Goal: Task Accomplishment & Management: Manage account settings

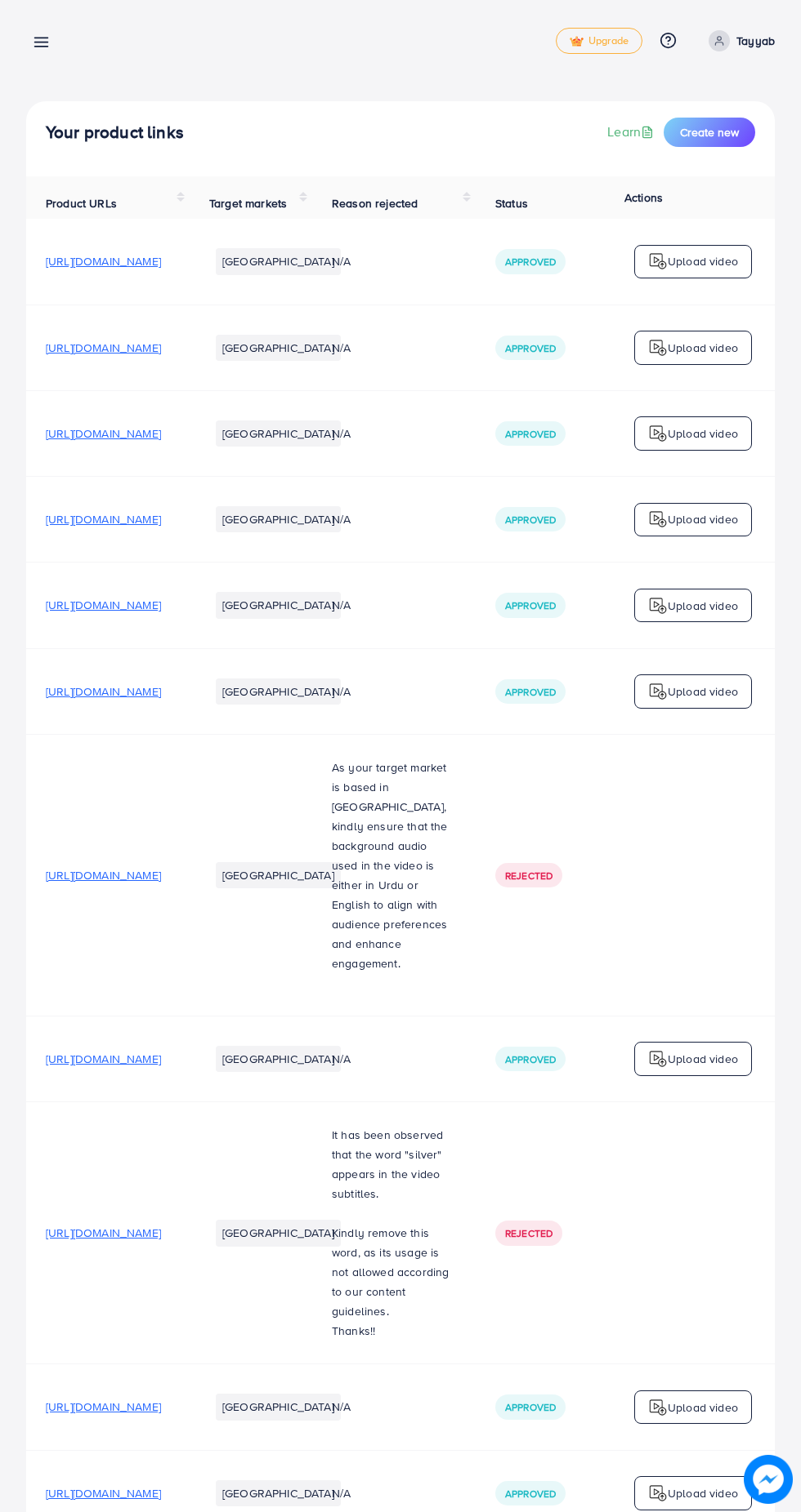
click at [70, 31] on div "Product links management Upgrade Help Center Contact Support Plans and Pricing …" at bounding box center [400, 41] width 749 height 47
click at [44, 33] on icon at bounding box center [41, 42] width 17 height 17
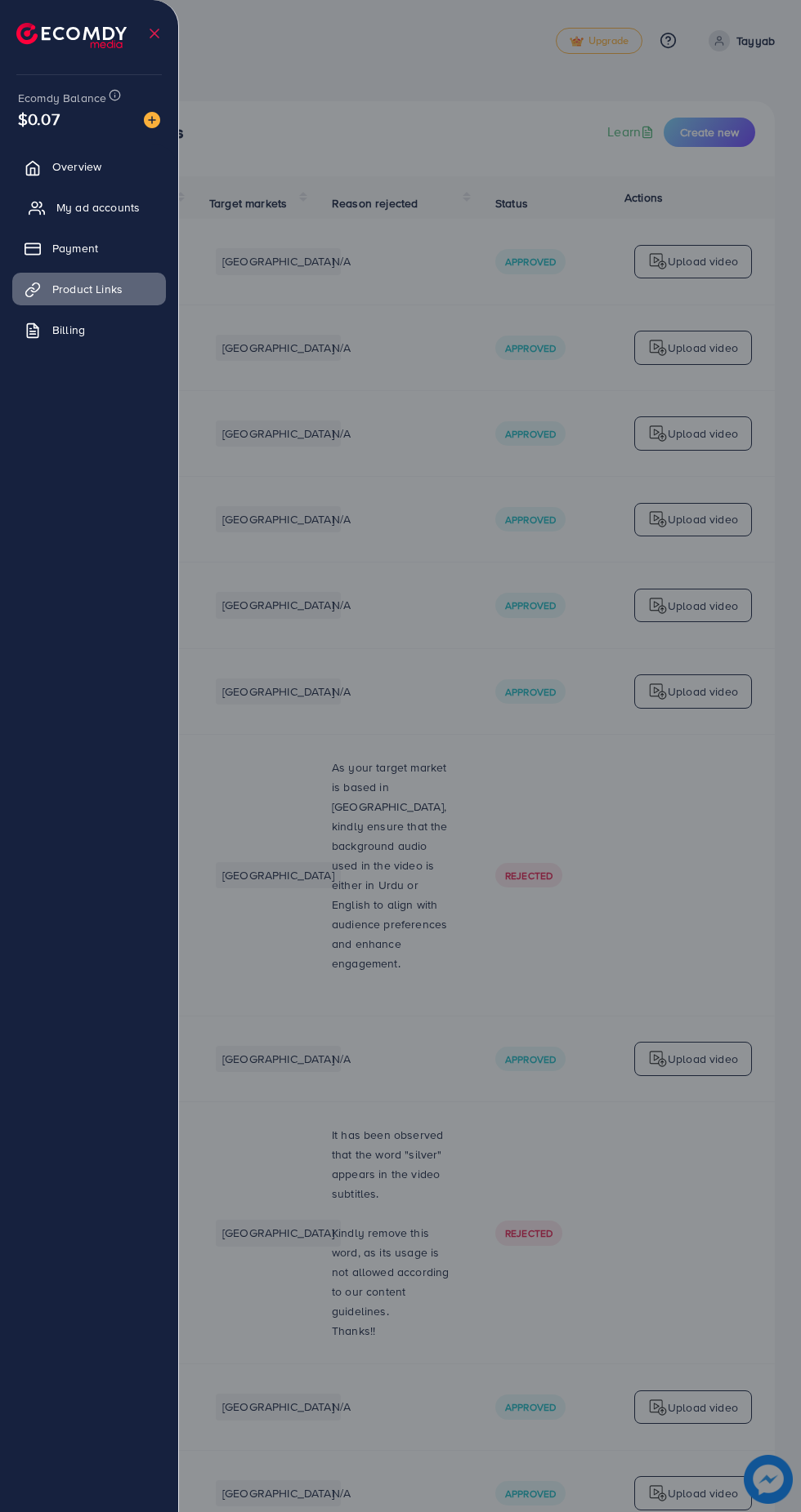
click at [114, 208] on span "My ad accounts" at bounding box center [98, 207] width 83 height 17
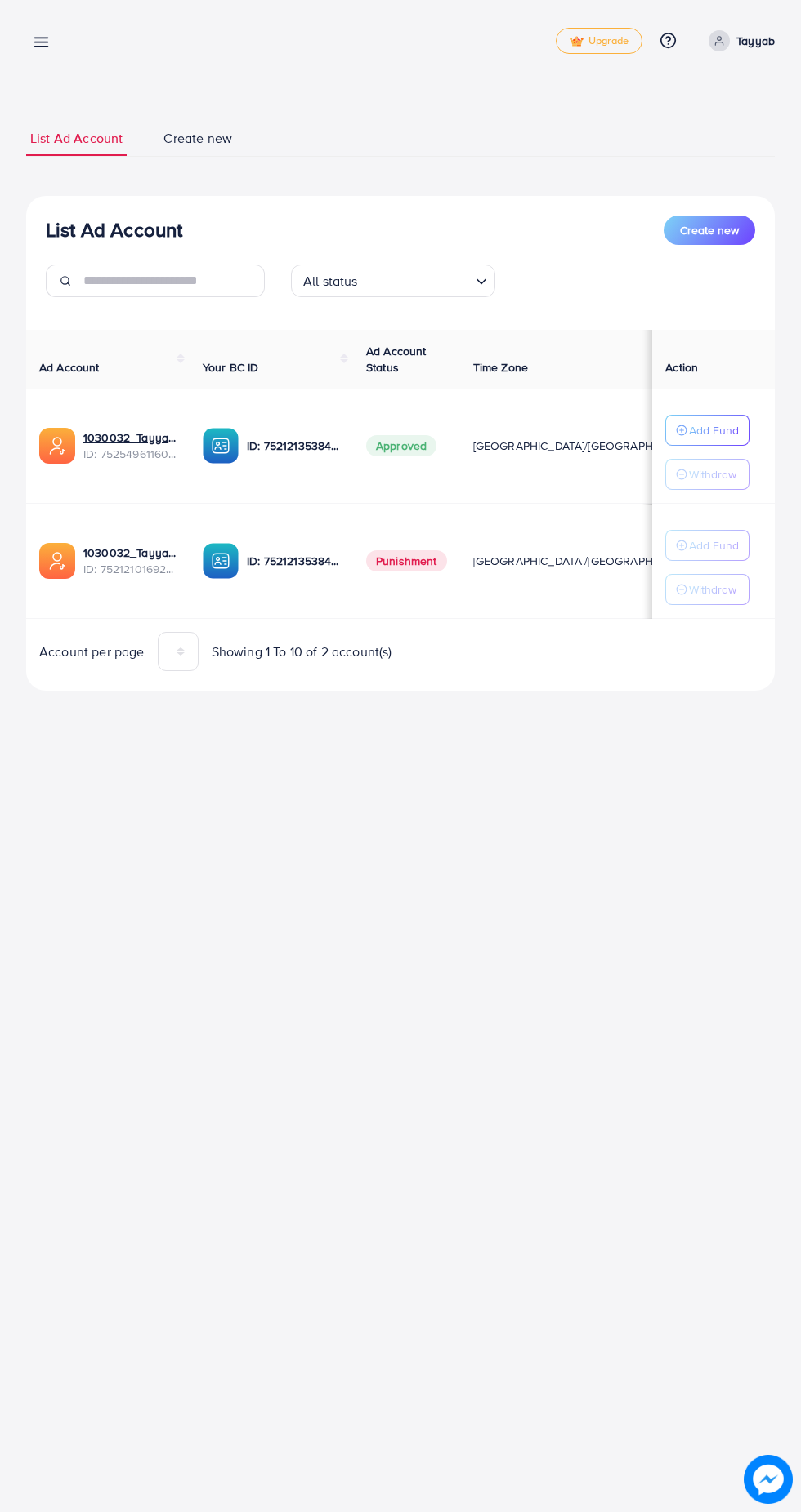
click at [41, 46] on line at bounding box center [41, 46] width 13 height 0
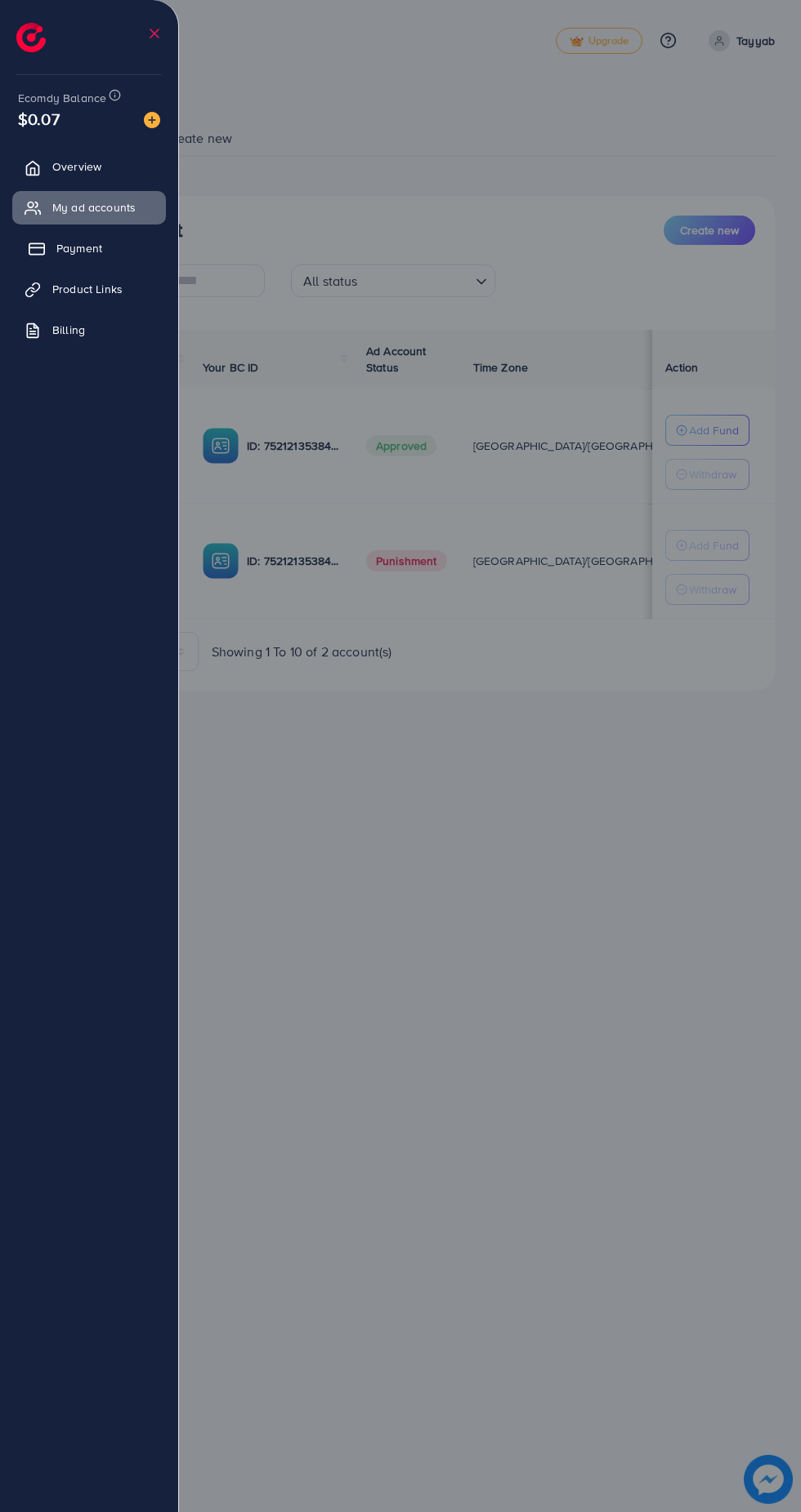
click at [116, 252] on link "Payment" at bounding box center [89, 248] width 154 height 32
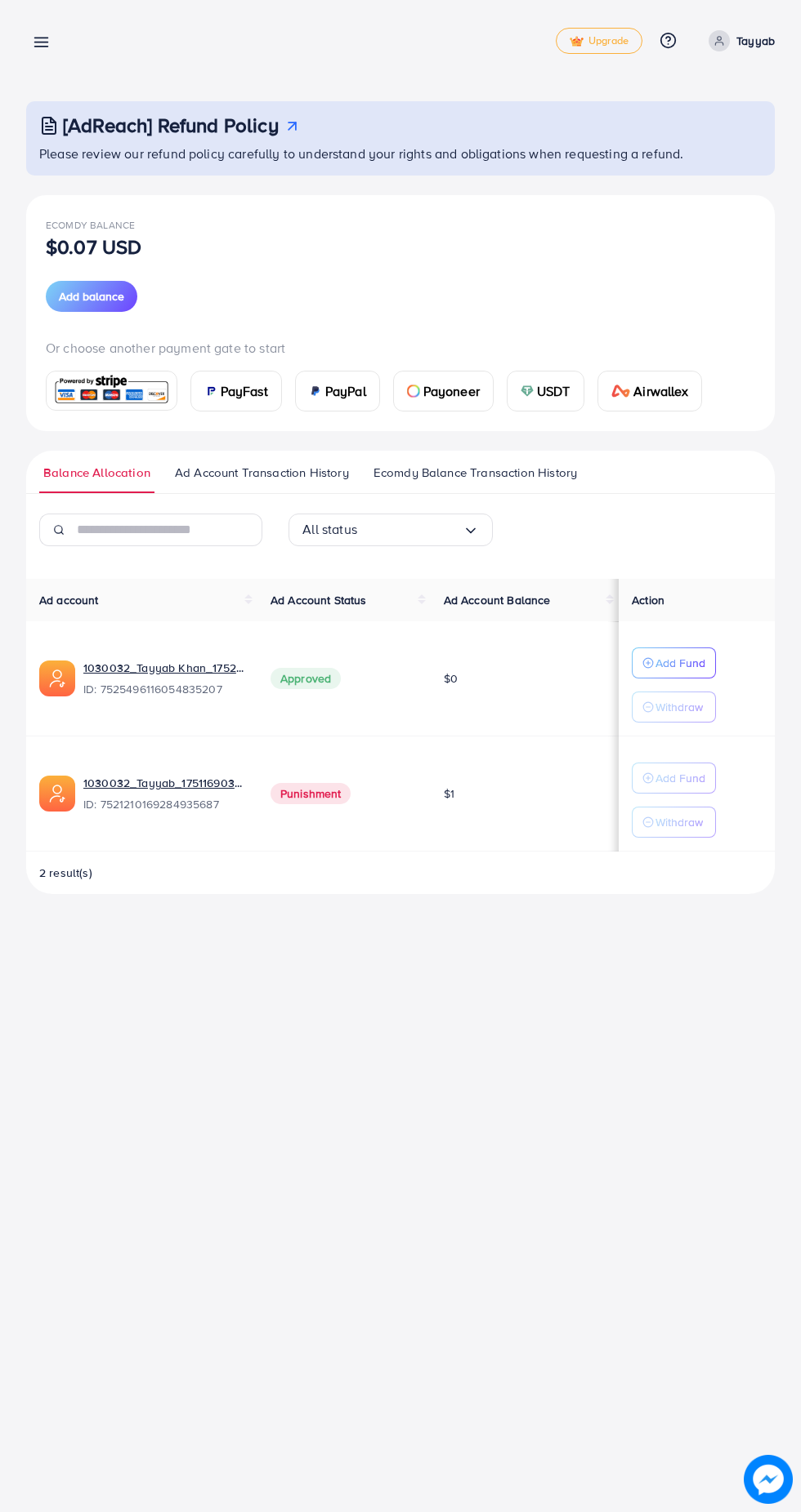
click at [549, 392] on span "USDT" at bounding box center [553, 391] width 33 height 19
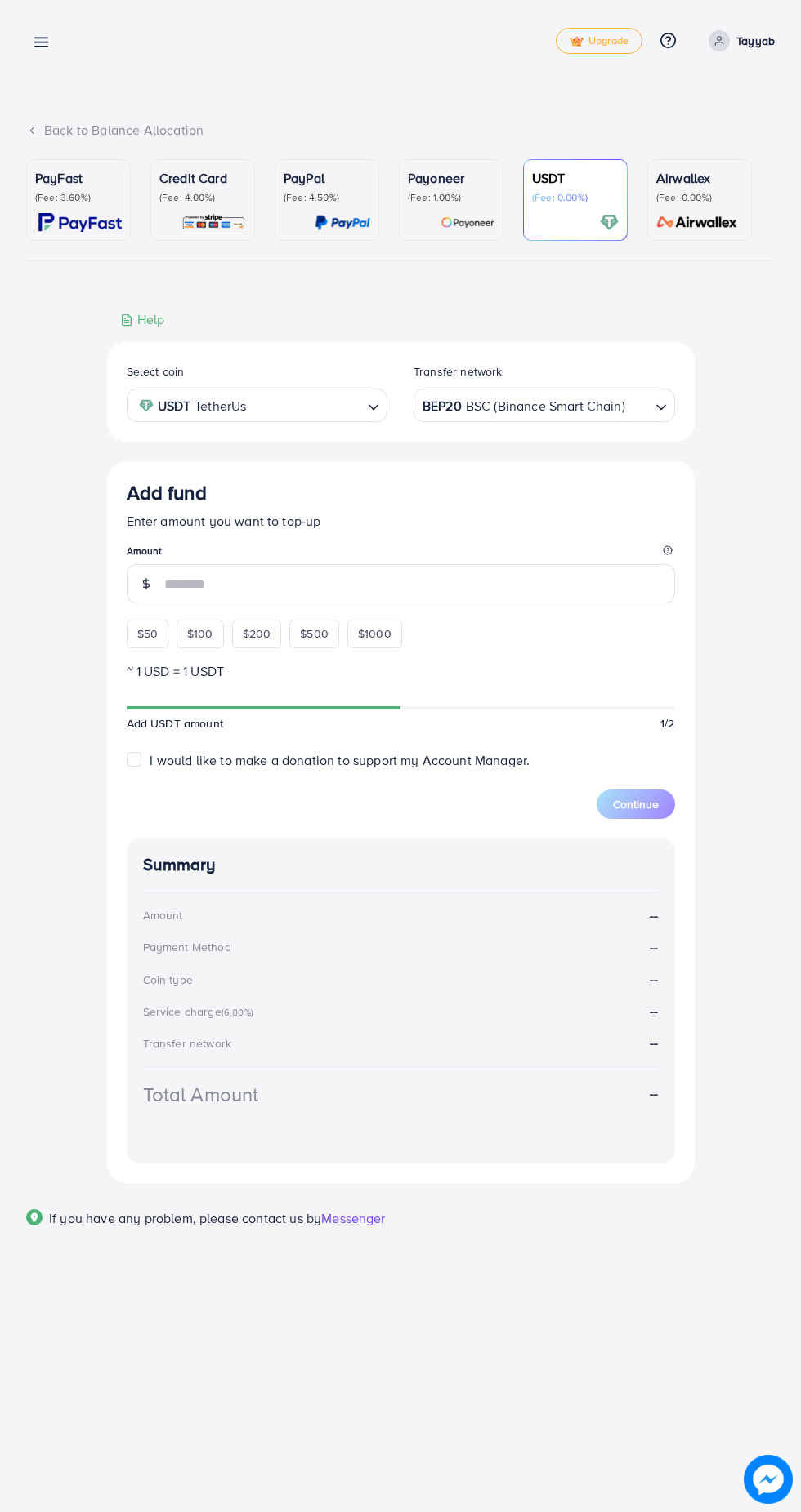
click at [328, 564] on legend "Amount" at bounding box center [401, 553] width 549 height 20
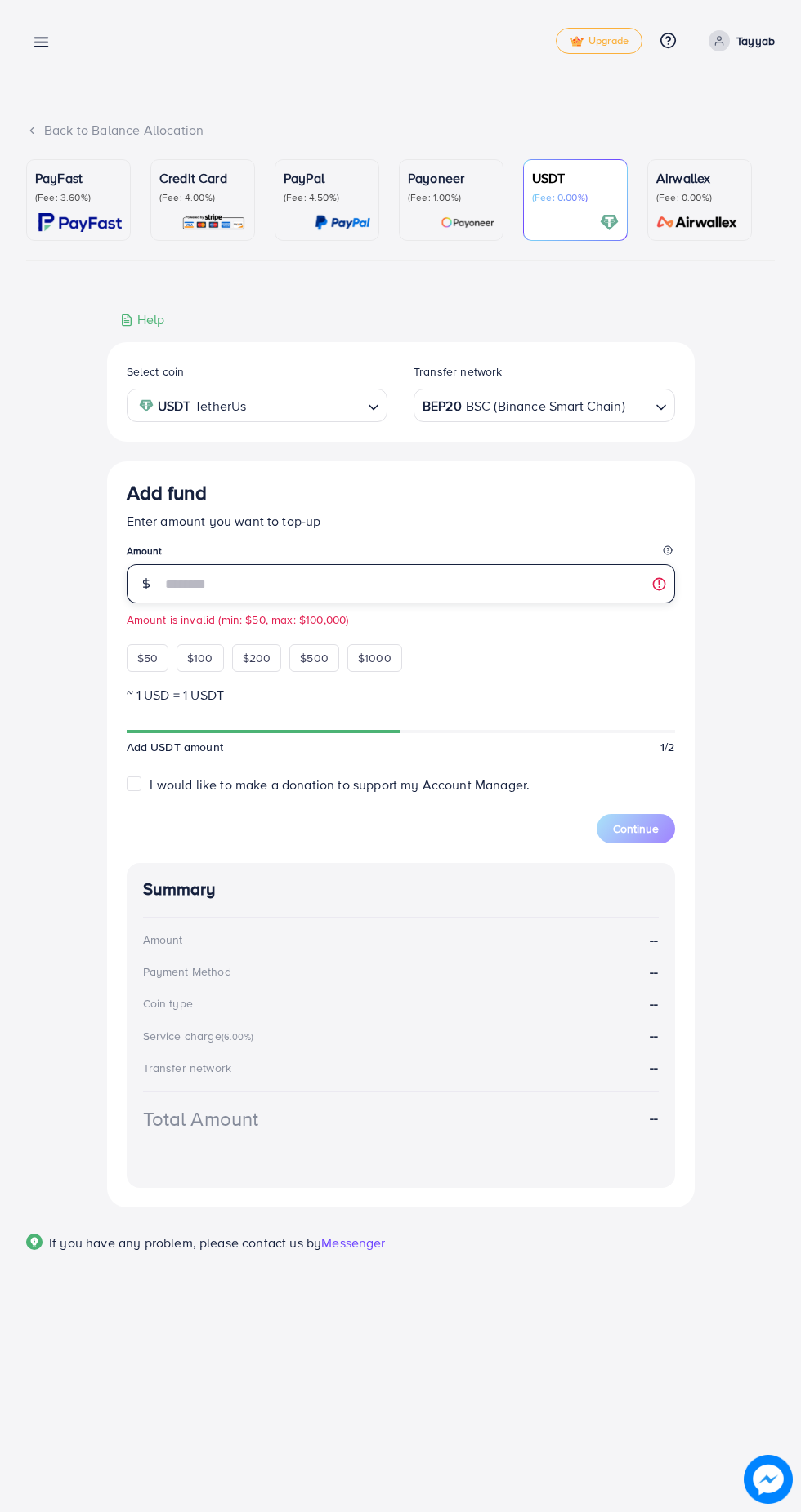
type input "**"
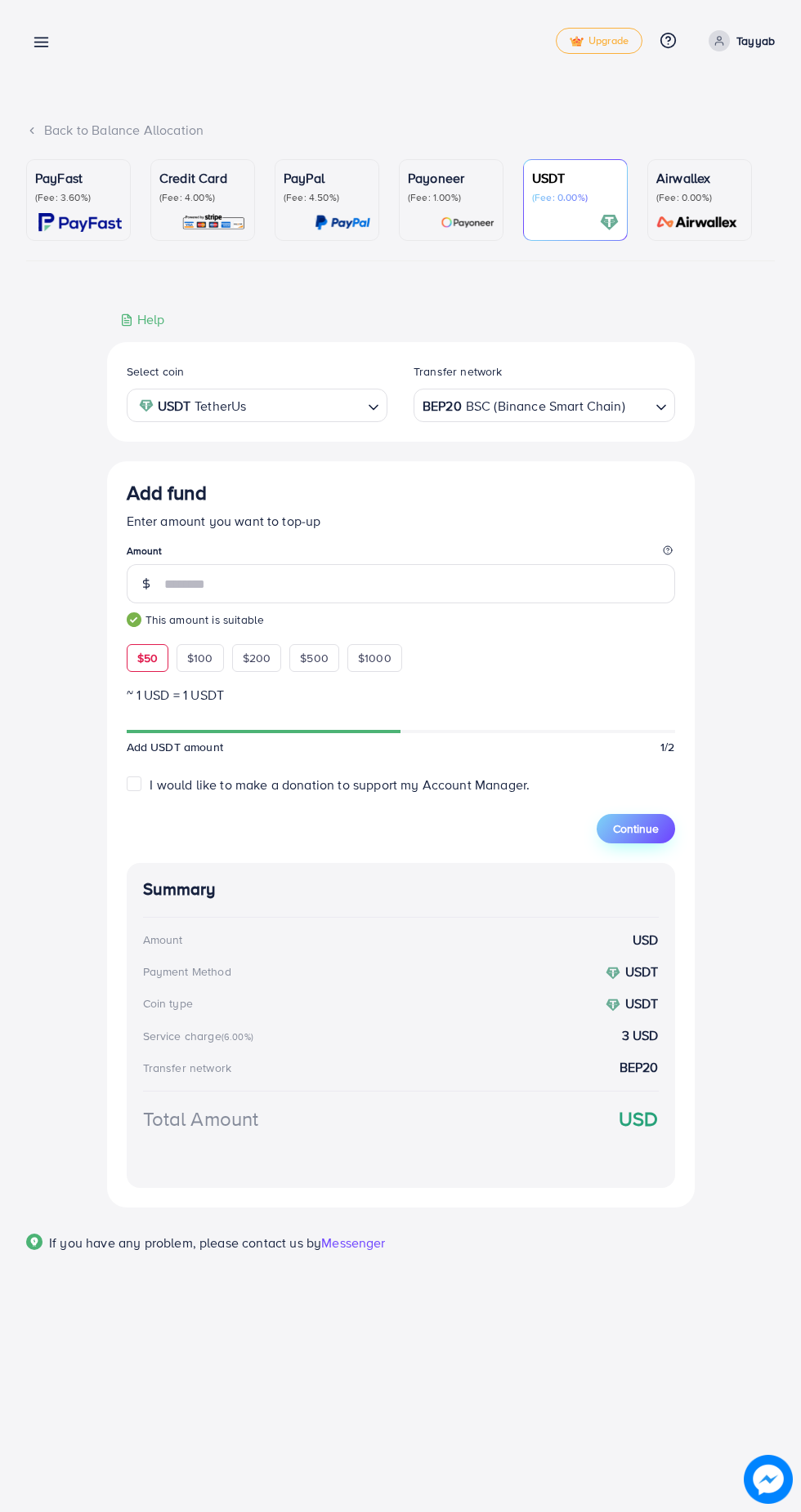
click at [647, 835] on span "Continue" at bounding box center [635, 828] width 45 height 17
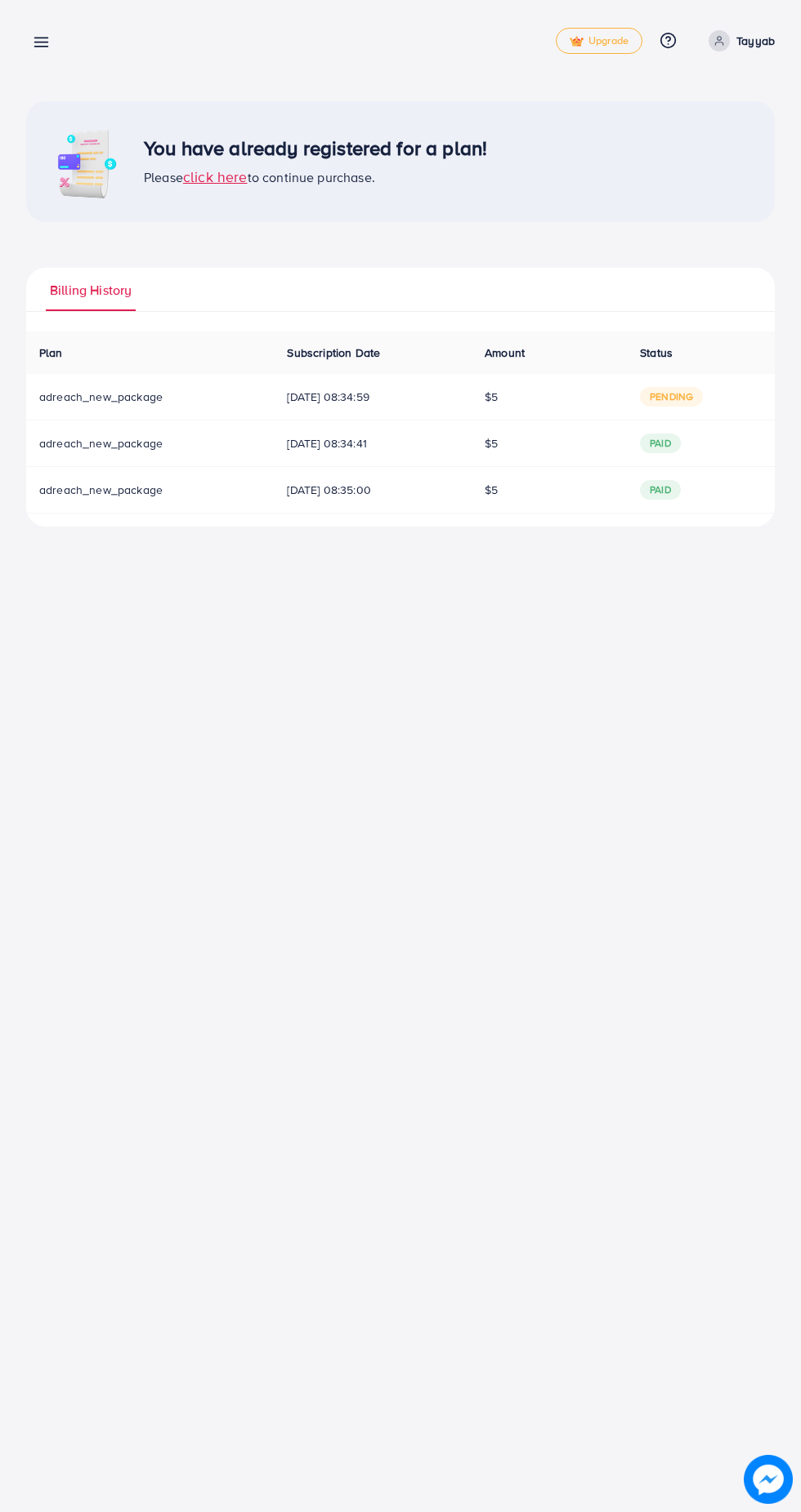
click at [41, 38] on line at bounding box center [41, 38] width 13 height 0
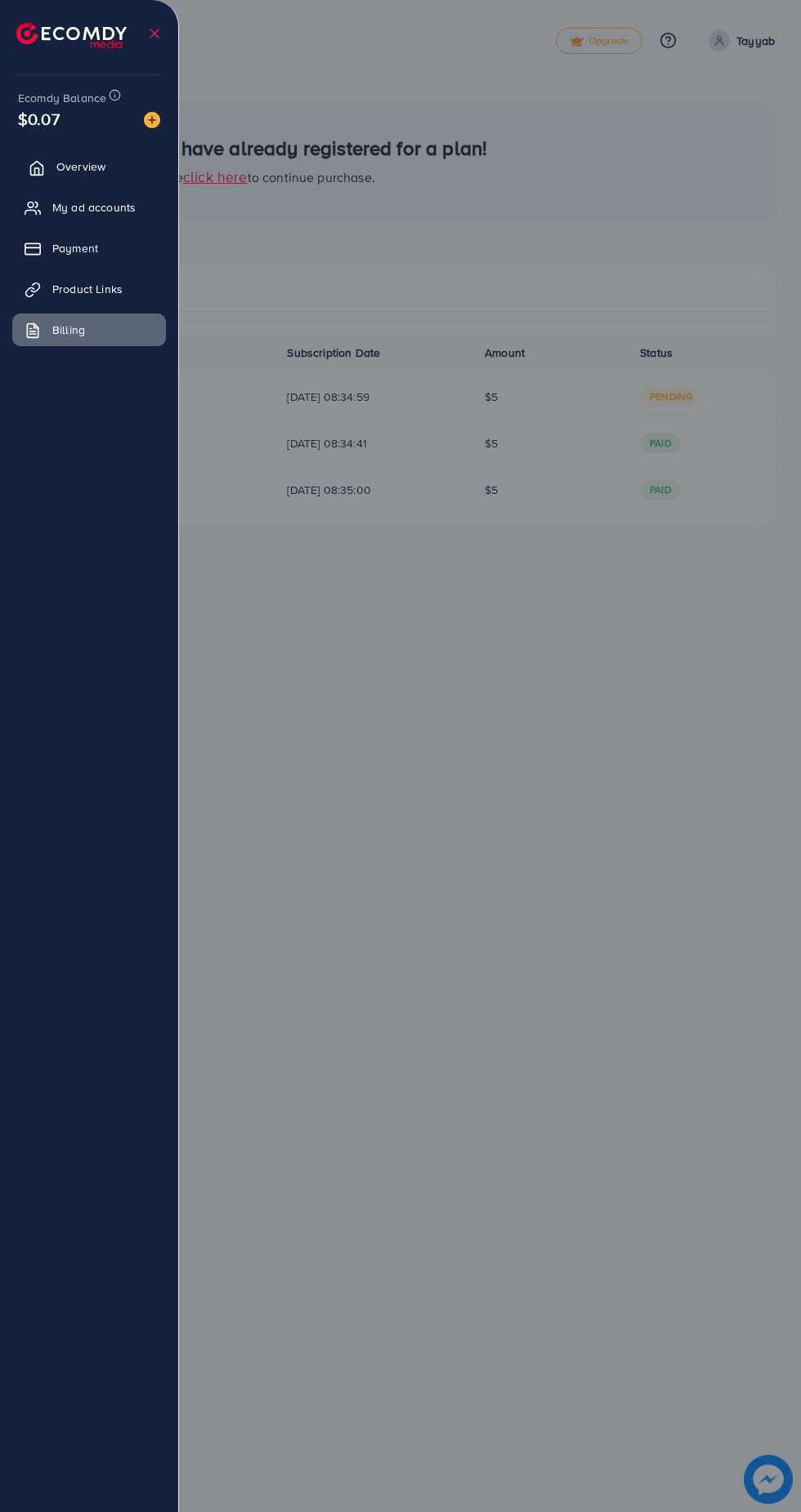
click at [32, 168] on icon at bounding box center [37, 168] width 17 height 17
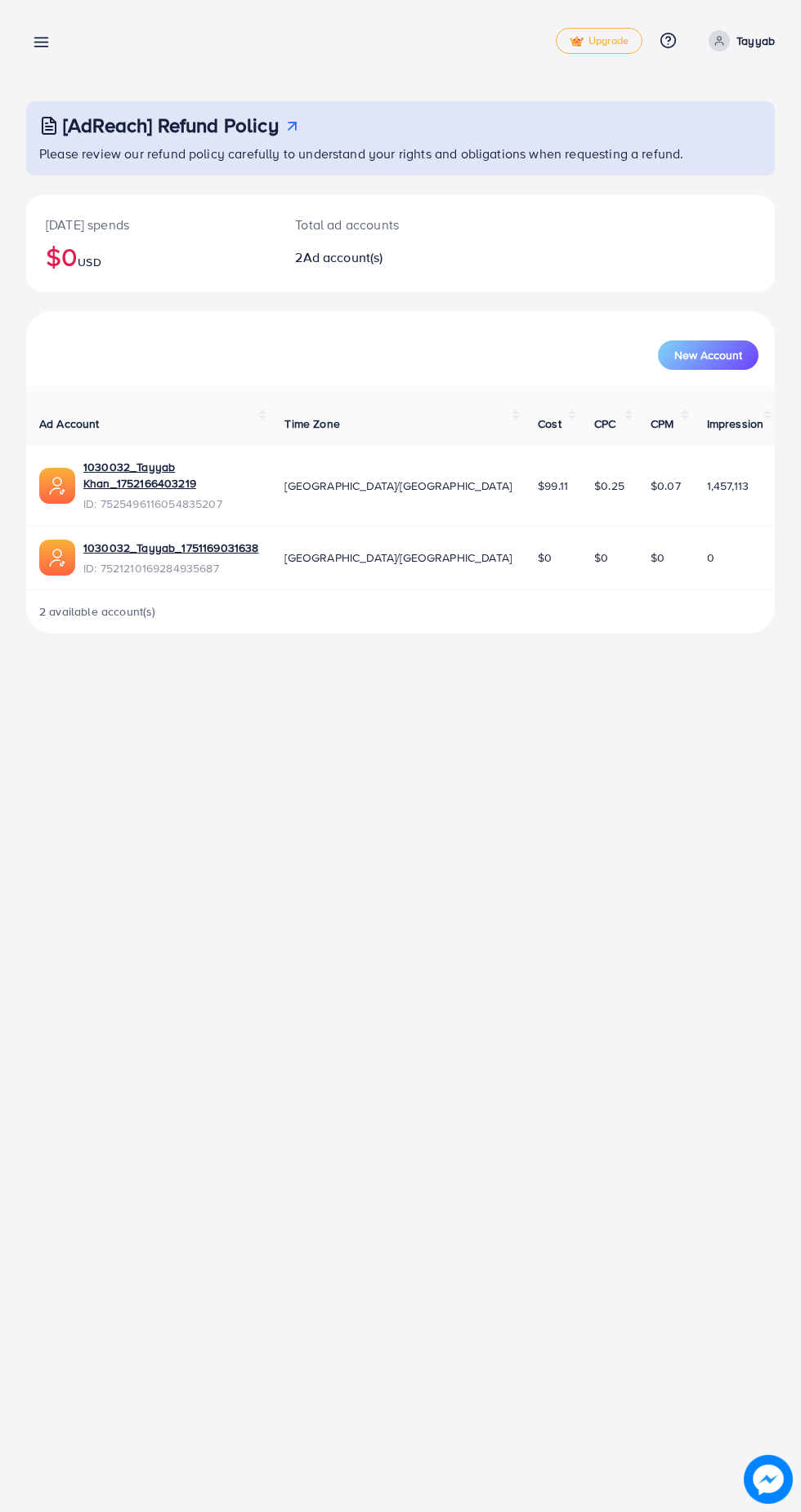
click at [41, 38] on line at bounding box center [41, 38] width 13 height 0
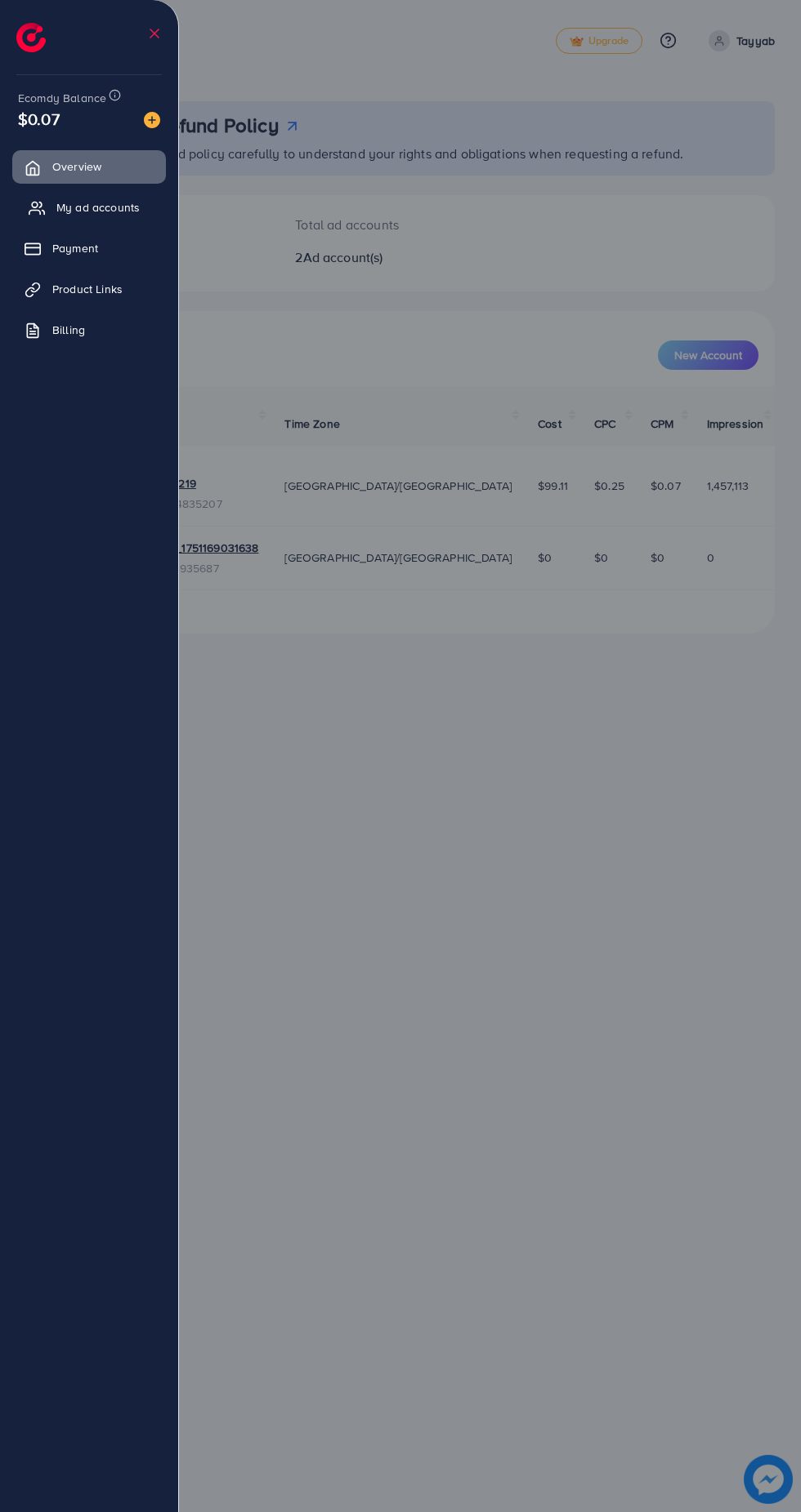
click at [31, 204] on icon at bounding box center [37, 208] width 17 height 17
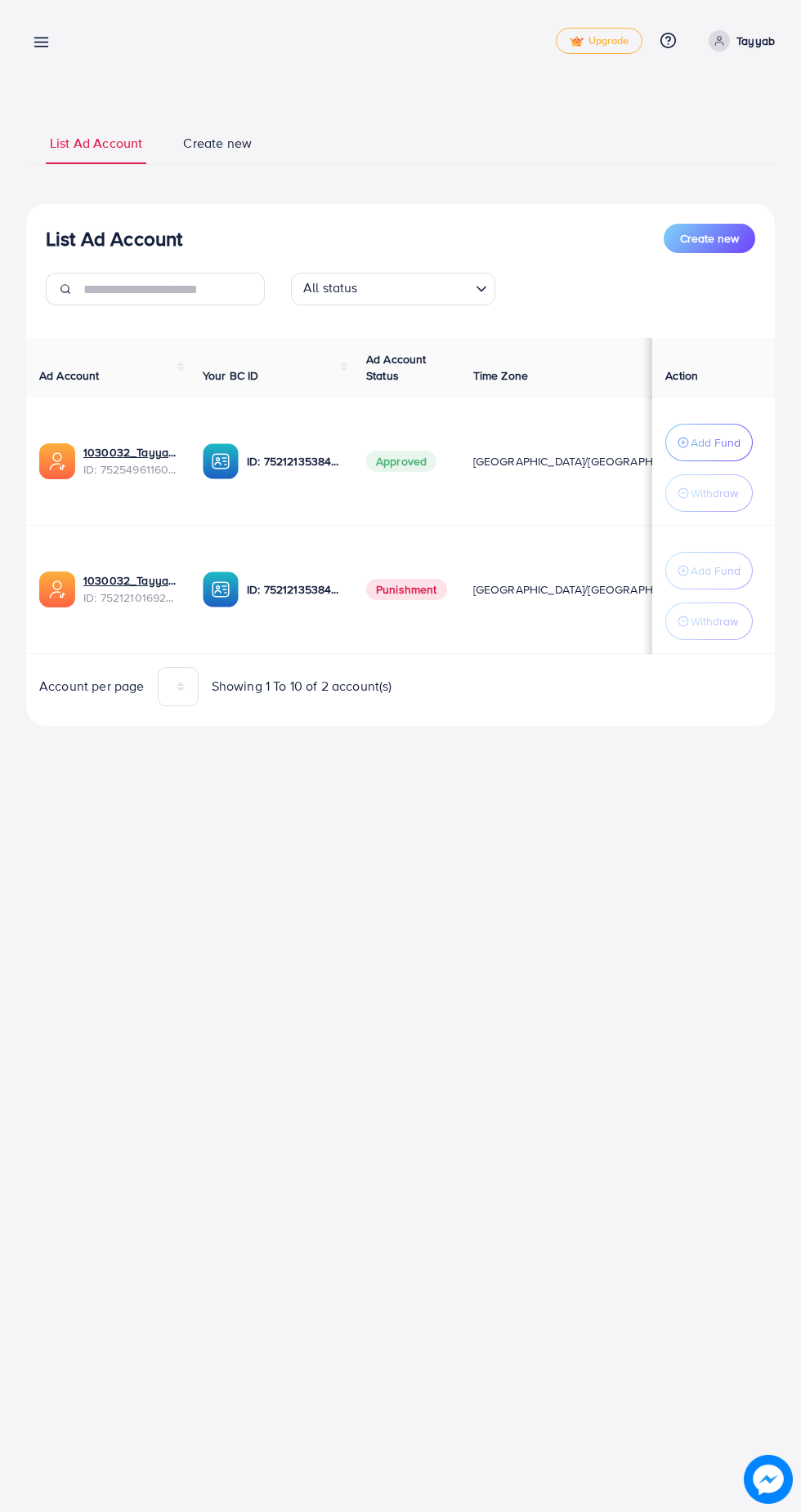
click at [30, 43] on link at bounding box center [38, 41] width 24 height 20
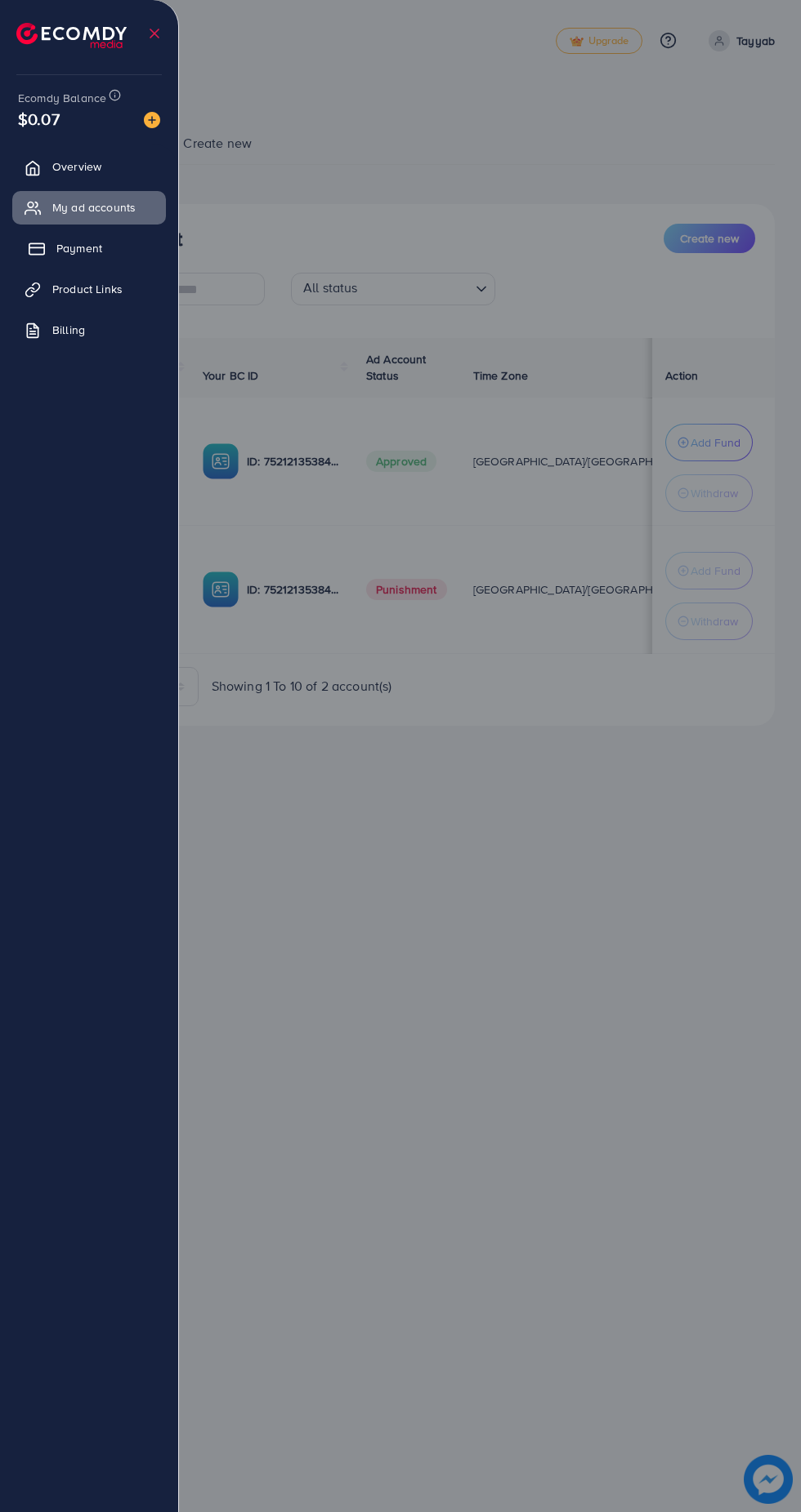
click at [63, 238] on link "Payment" at bounding box center [89, 248] width 154 height 32
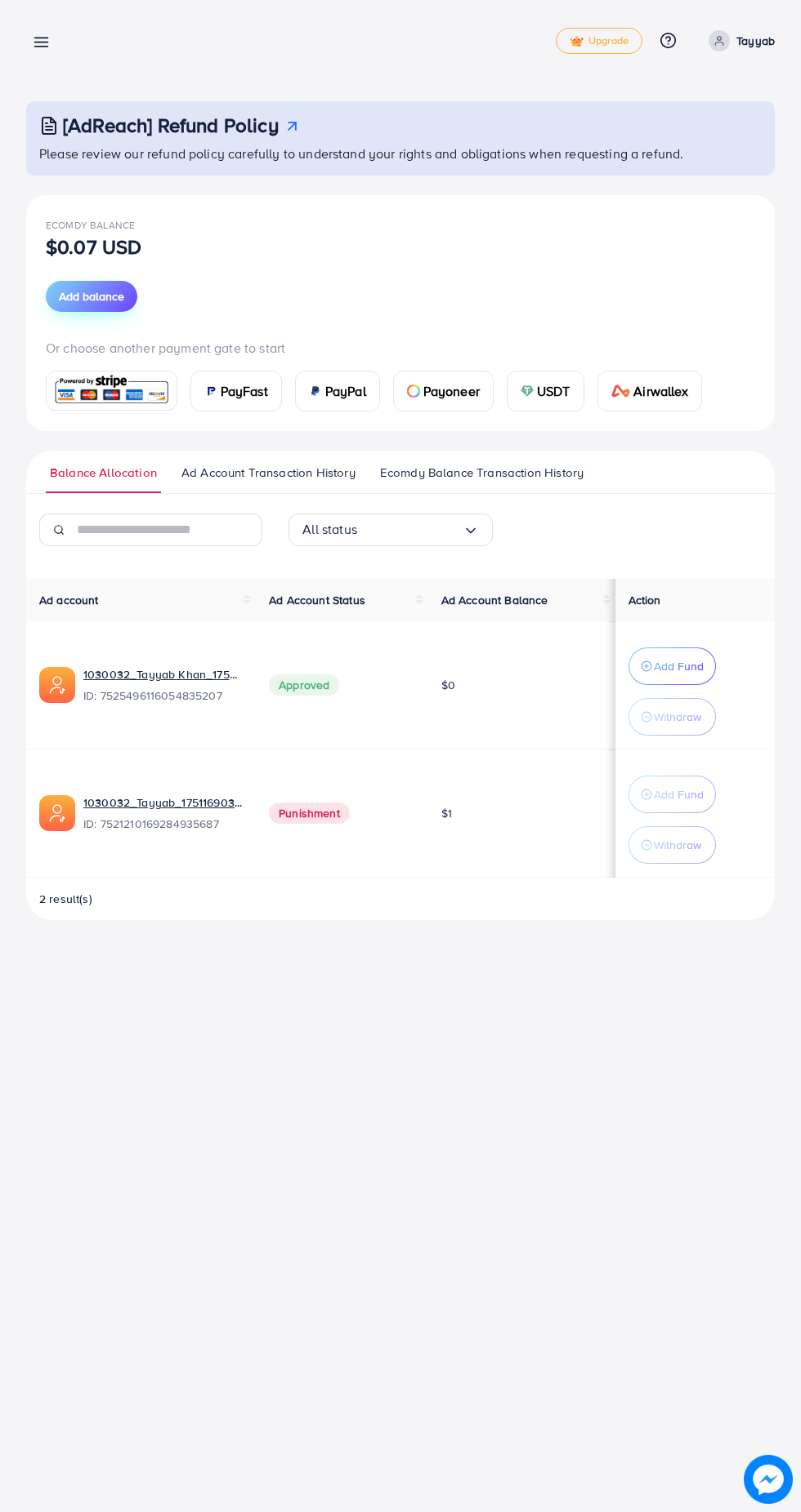
click at [108, 291] on span "Add balance" at bounding box center [91, 296] width 66 height 17
